Goal: Task Accomplishment & Management: Manage account settings

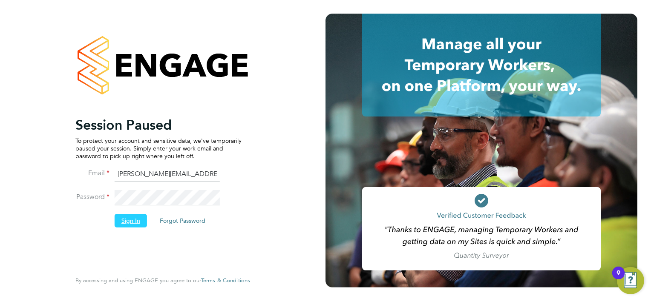
click at [121, 225] on button "Sign In" at bounding box center [131, 221] width 32 height 14
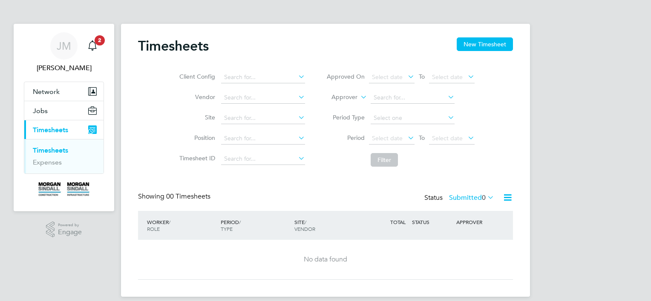
click at [49, 148] on link "Timesheets" at bounding box center [50, 150] width 35 height 8
click at [87, 43] on icon "Main navigation" at bounding box center [92, 45] width 10 height 10
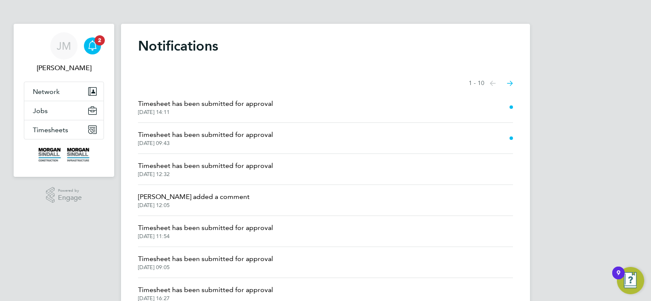
click at [277, 138] on li "Timesheet has been submitted for approval 11 Jan 2025, 09:43" at bounding box center [325, 138] width 375 height 31
click at [496, 81] on icon "Select page of notifications list" at bounding box center [493, 83] width 6 height 5
click at [494, 82] on icon "Select page of notifications list" at bounding box center [493, 83] width 6 height 5
click at [510, 137] on span at bounding box center [510, 138] width 3 height 3
click at [218, 139] on span "Timesheet has been submitted for approval" at bounding box center [205, 135] width 135 height 10
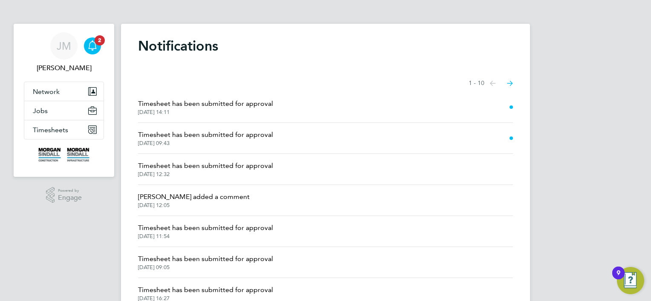
click at [218, 139] on span "Timesheet has been submitted for approval" at bounding box center [205, 135] width 135 height 10
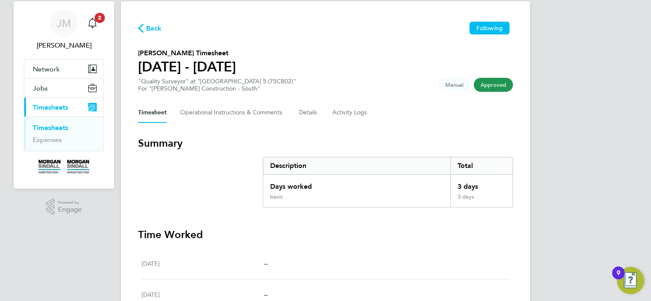
scroll to position [22, 0]
click at [146, 27] on span "Back" at bounding box center [154, 29] width 16 height 10
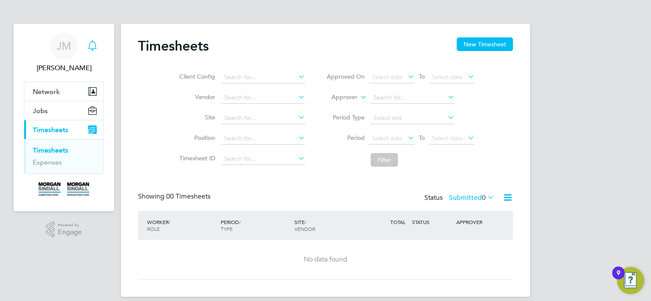
click at [89, 46] on icon "Main navigation" at bounding box center [92, 45] width 10 height 10
